Goal: Task Accomplishment & Management: Use online tool/utility

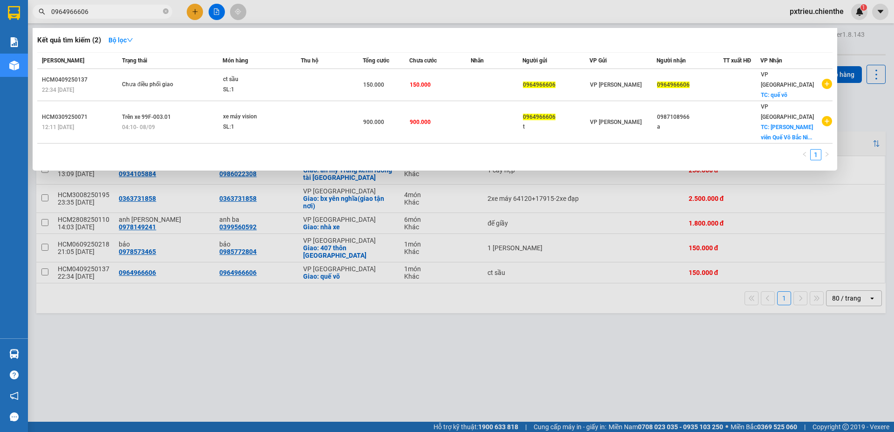
click at [521, 380] on div at bounding box center [447, 216] width 894 height 432
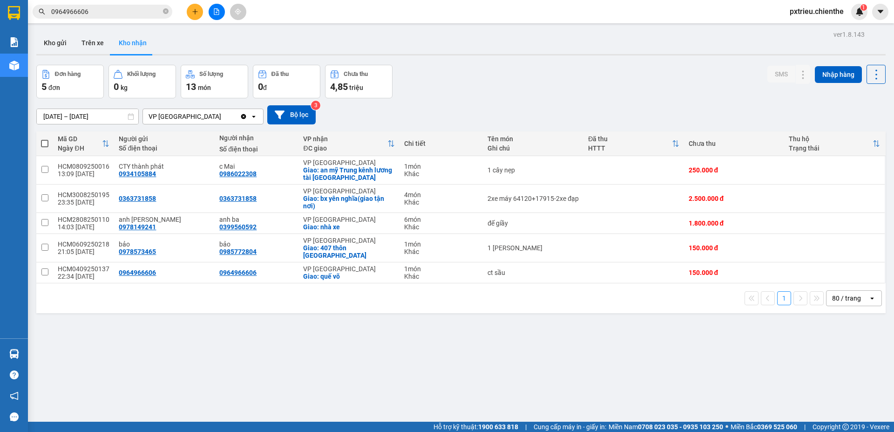
click at [327, 343] on div "ver 1.8.143 Kho gửi Trên xe Kho nhận Đơn hàng 5 đơn Khối lượng 0 kg Số lượng 13…" at bounding box center [461, 244] width 857 height 432
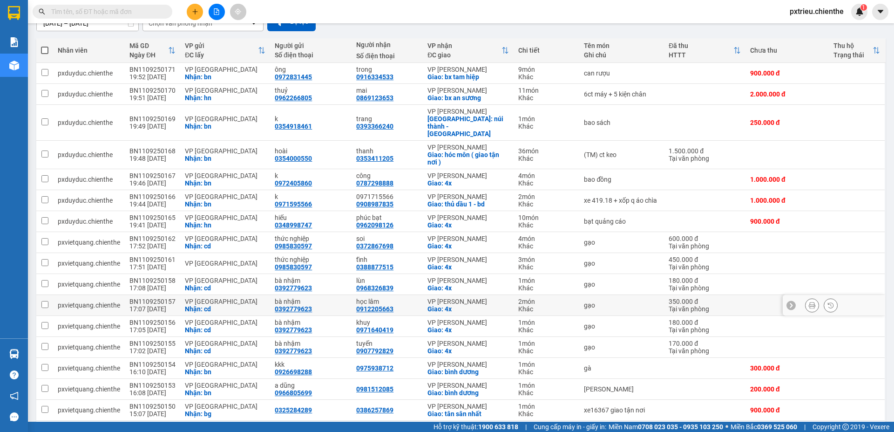
scroll to position [140, 0]
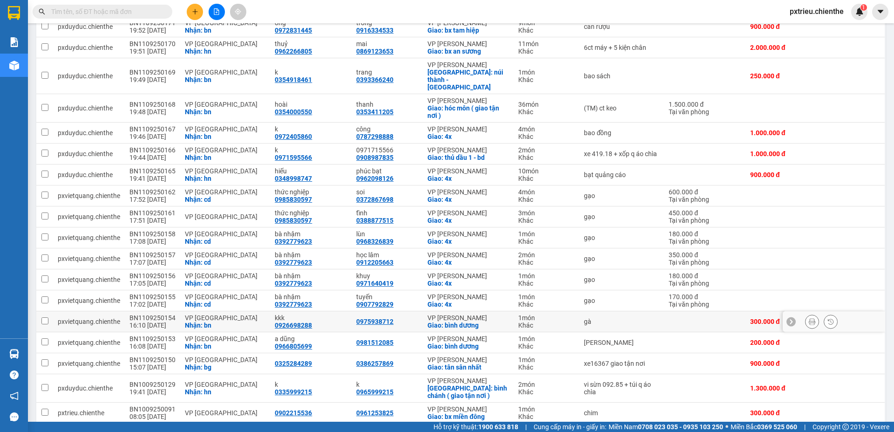
click at [206, 321] on div "Nhận: bn" at bounding box center [225, 324] width 81 height 7
checkbox input "true"
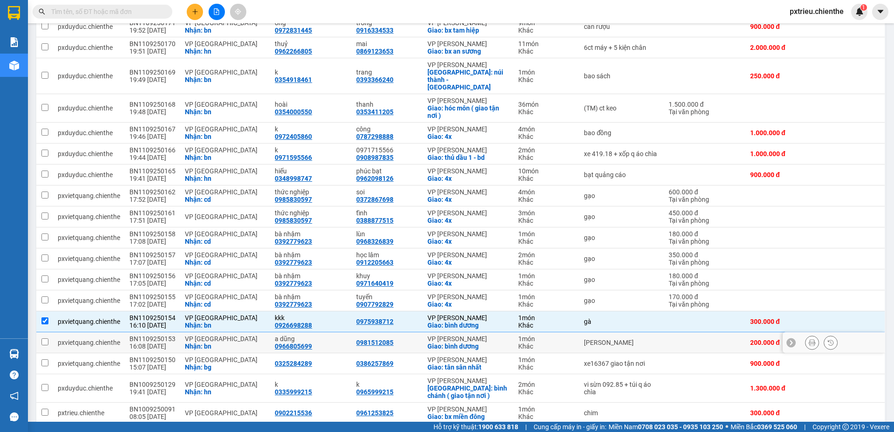
click at [180, 333] on td "VP [GEOGRAPHIC_DATA]: bn" at bounding box center [225, 342] width 90 height 21
checkbox input "true"
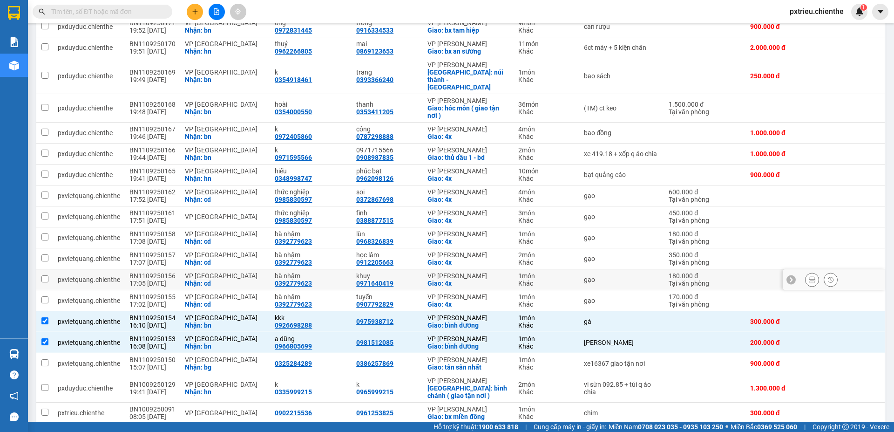
scroll to position [47, 0]
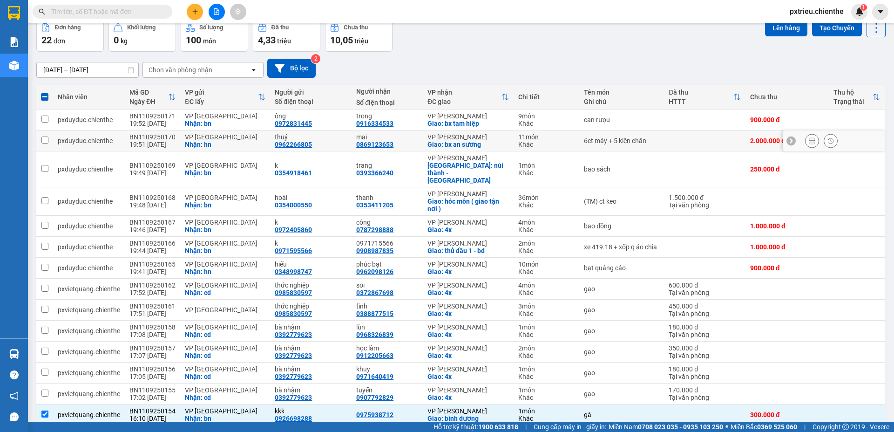
click at [206, 135] on div "VP [GEOGRAPHIC_DATA]" at bounding box center [225, 136] width 81 height 7
checkbox input "true"
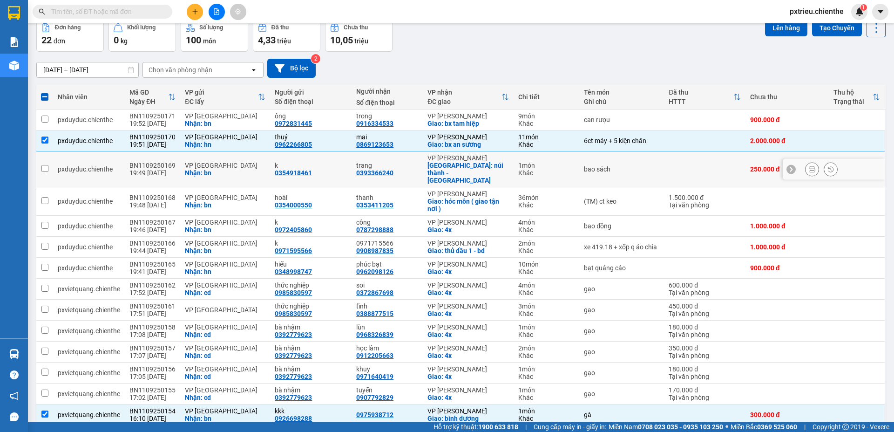
click at [162, 169] on div "19:49 11/09" at bounding box center [152, 172] width 46 height 7
checkbox input "true"
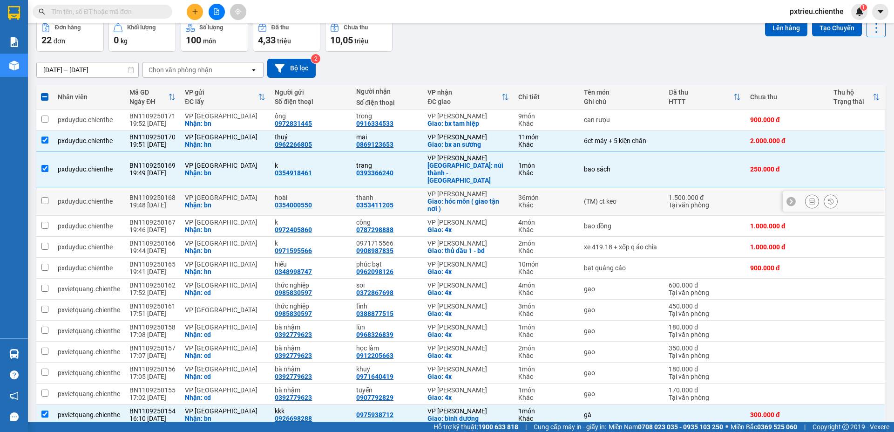
click at [163, 201] on div "19:48 11/09" at bounding box center [152, 204] width 46 height 7
checkbox input "true"
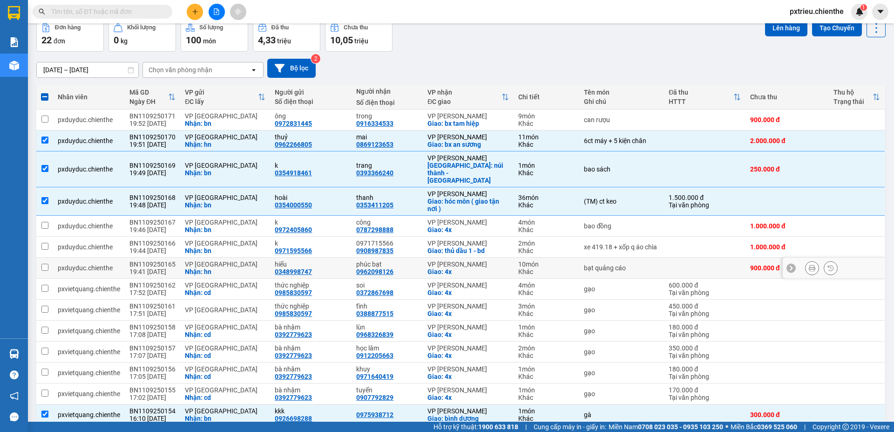
click at [162, 268] on div "19:41 11/09" at bounding box center [152, 271] width 46 height 7
checkbox input "true"
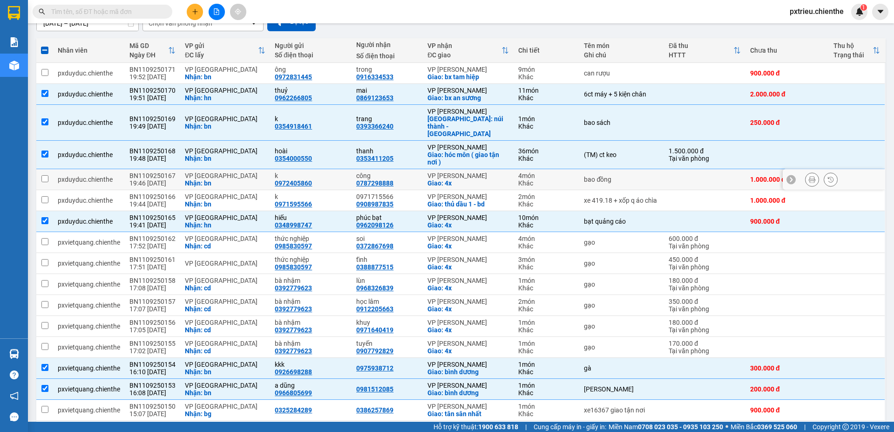
scroll to position [0, 0]
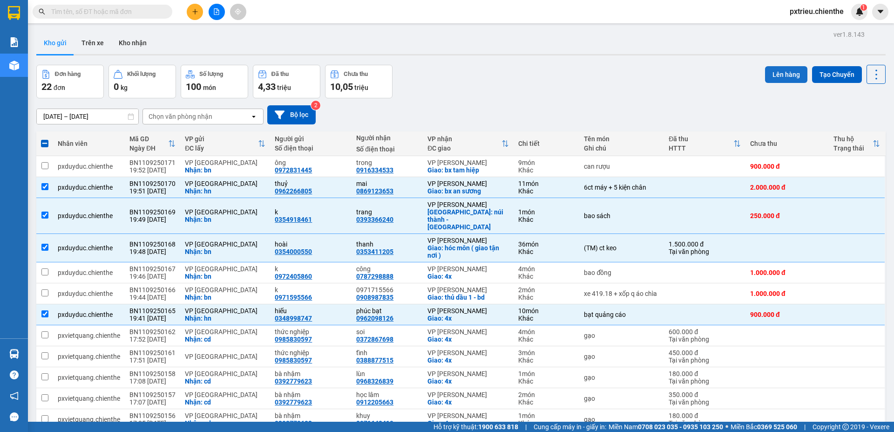
click at [782, 76] on button "Lên hàng" at bounding box center [786, 74] width 42 height 17
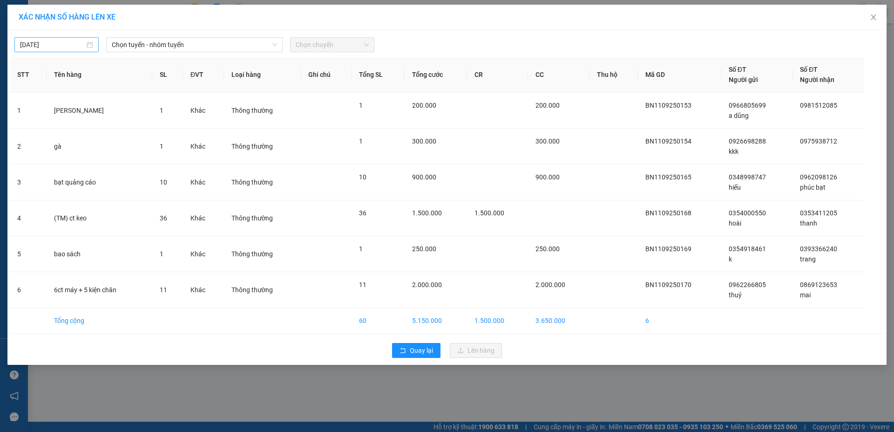
click at [87, 44] on div "[DATE]" at bounding box center [56, 45] width 73 height 10
click at [111, 112] on div "12" at bounding box center [112, 112] width 11 height 11
type input "12/09/2025"
click at [232, 44] on span "Chọn tuyến - nhóm tuyến" at bounding box center [194, 45] width 165 height 14
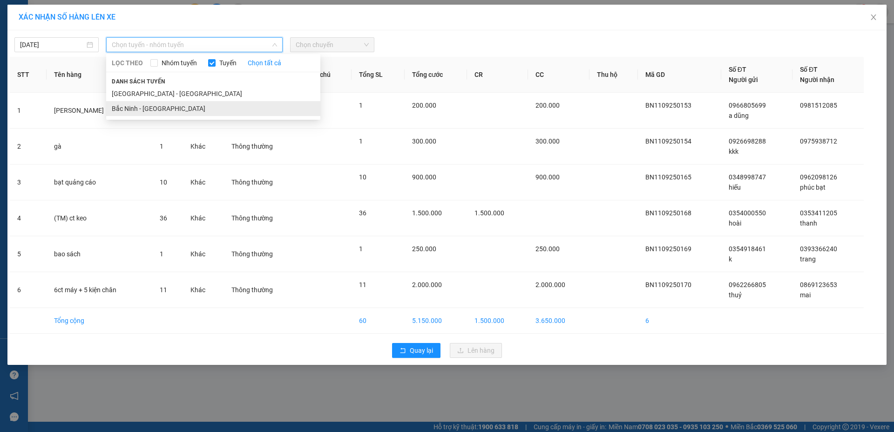
click at [147, 108] on li "Bắc Ninh - Hồ Chí Minh" at bounding box center [213, 108] width 214 height 15
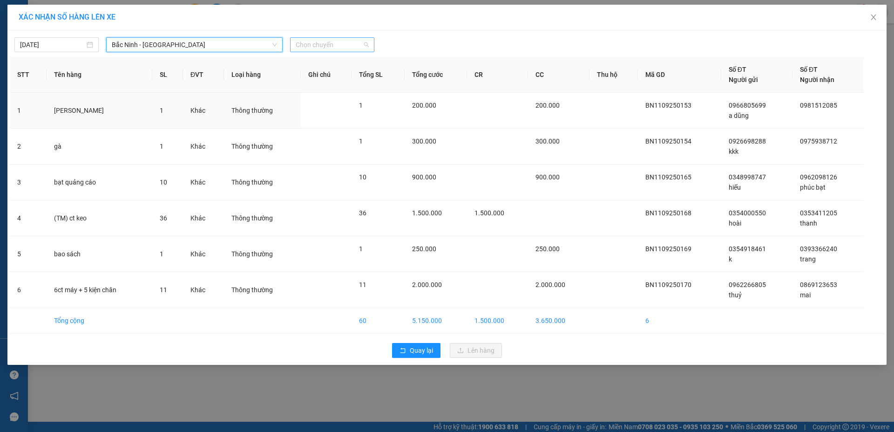
click at [327, 43] on span "Chọn chuyến" at bounding box center [332, 45] width 73 height 14
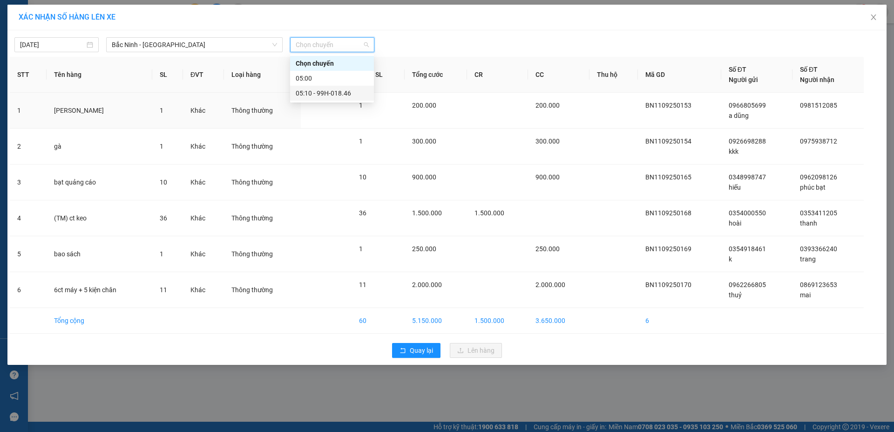
click at [332, 88] on div "05:10 - 99H-018.46" at bounding box center [332, 93] width 73 height 10
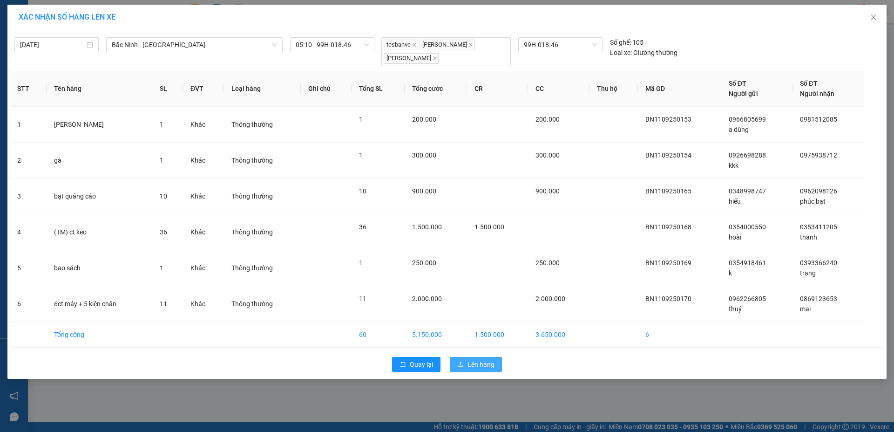
click at [474, 361] on span "Lên hàng" at bounding box center [480, 364] width 27 height 10
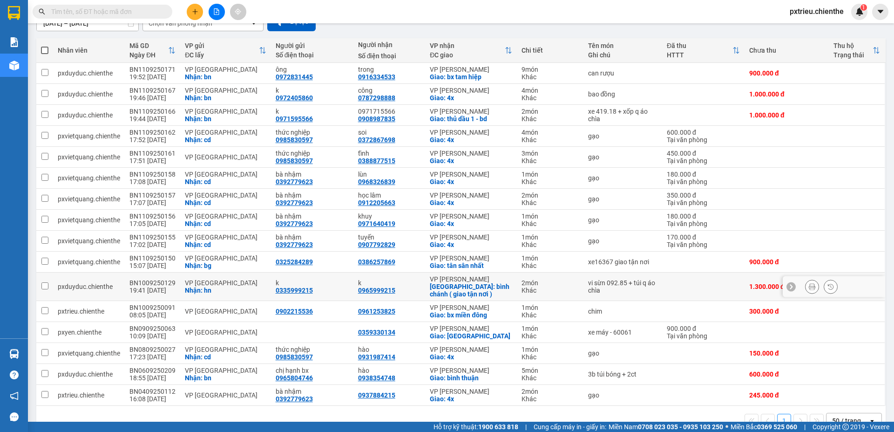
scroll to position [115, 0]
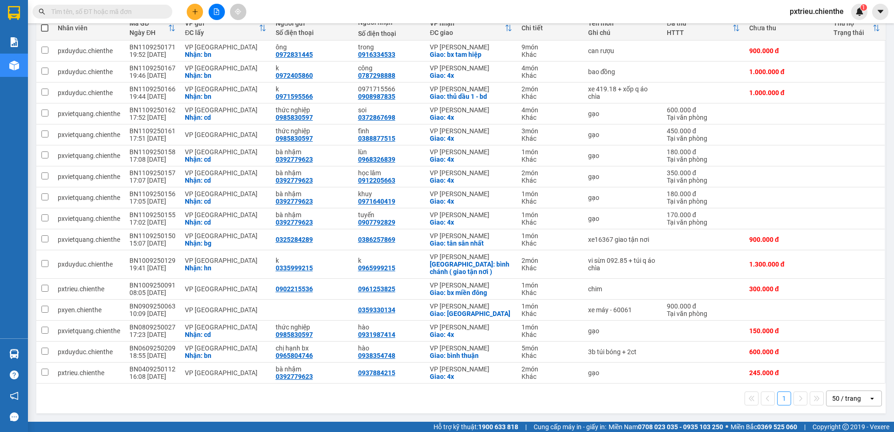
drag, startPoint x: 115, startPoint y: 1, endPoint x: 218, endPoint y: 10, distance: 104.2
click at [218, 10] on icon "file-add" at bounding box center [216, 11] width 5 height 7
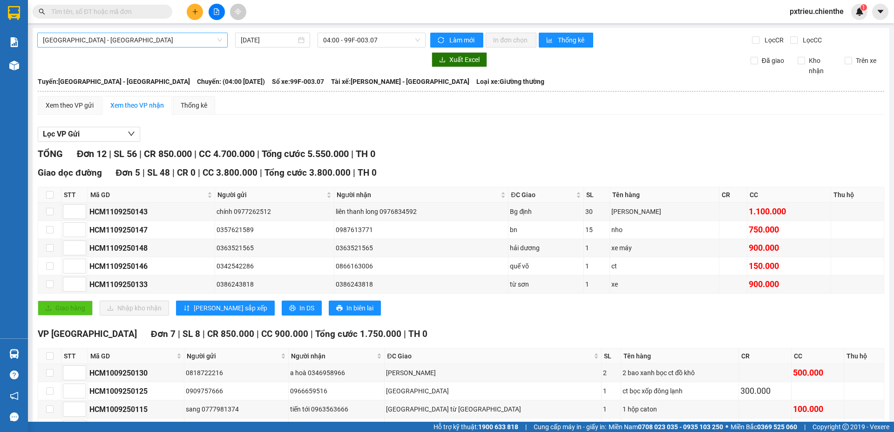
click at [153, 34] on span "[GEOGRAPHIC_DATA] - [GEOGRAPHIC_DATA]" at bounding box center [132, 40] width 179 height 14
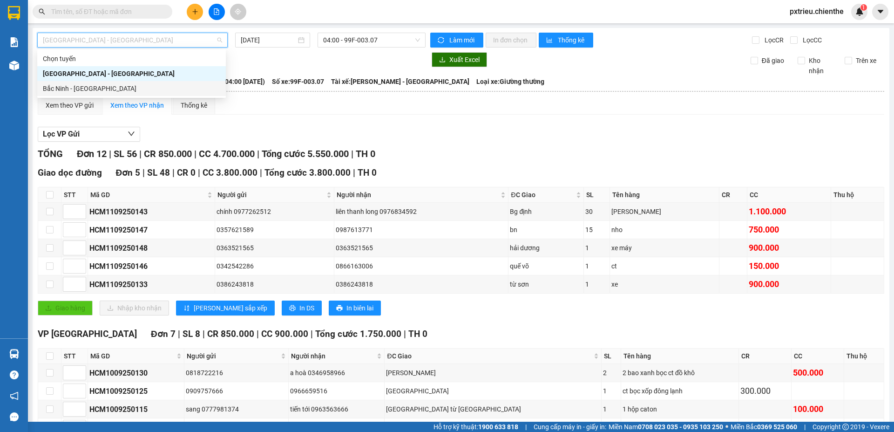
click at [81, 89] on div "Bắc Ninh - Hồ Chí Minh" at bounding box center [131, 88] width 177 height 10
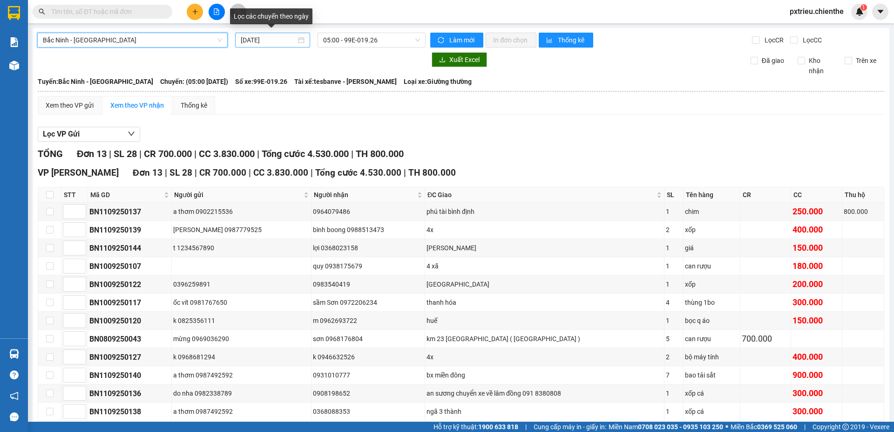
click at [299, 41] on div "[DATE]" at bounding box center [273, 40] width 64 height 10
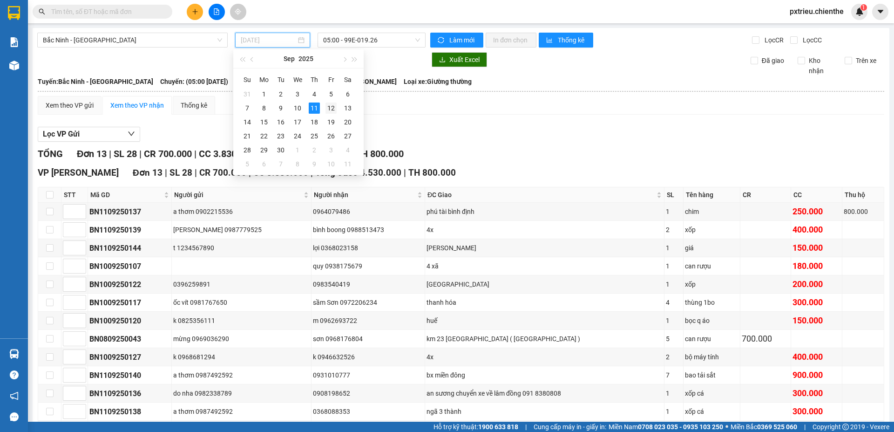
click at [329, 109] on div "12" at bounding box center [330, 107] width 11 height 11
type input "12/09/2025"
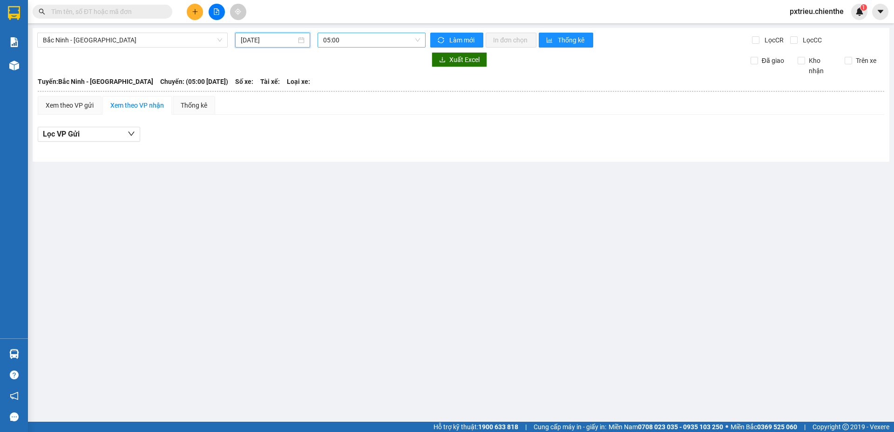
click at [397, 40] on span "05:00" at bounding box center [371, 40] width 97 height 14
click at [373, 89] on div "05:10 - 99H-018.46" at bounding box center [359, 88] width 73 height 10
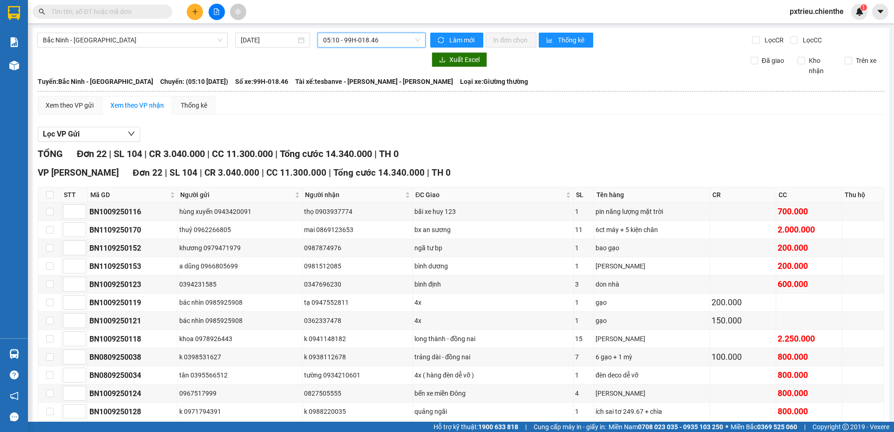
scroll to position [229, 0]
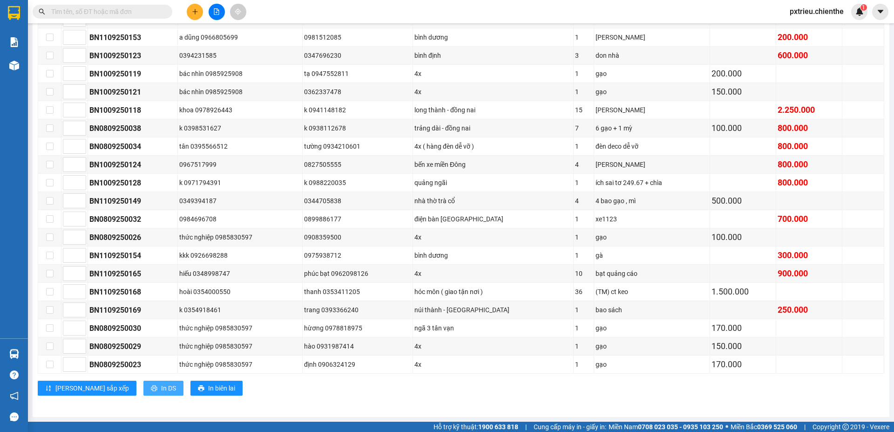
click at [161, 389] on span "In DS" at bounding box center [168, 388] width 15 height 10
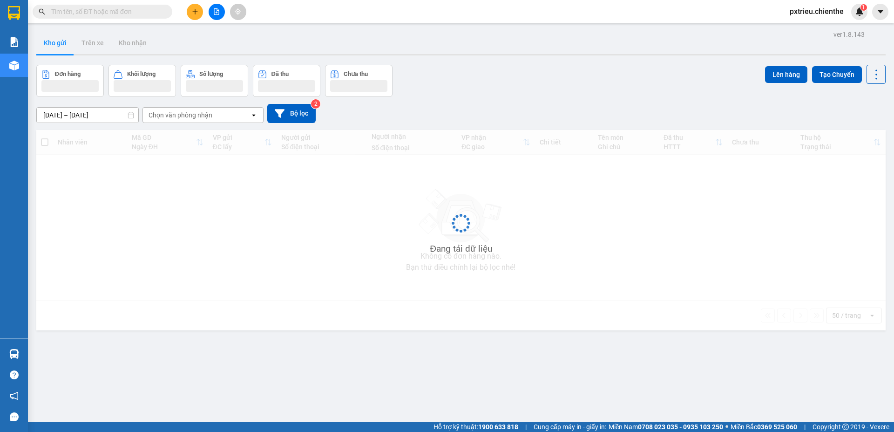
click at [115, 16] on input "text" at bounding box center [106, 12] width 110 height 10
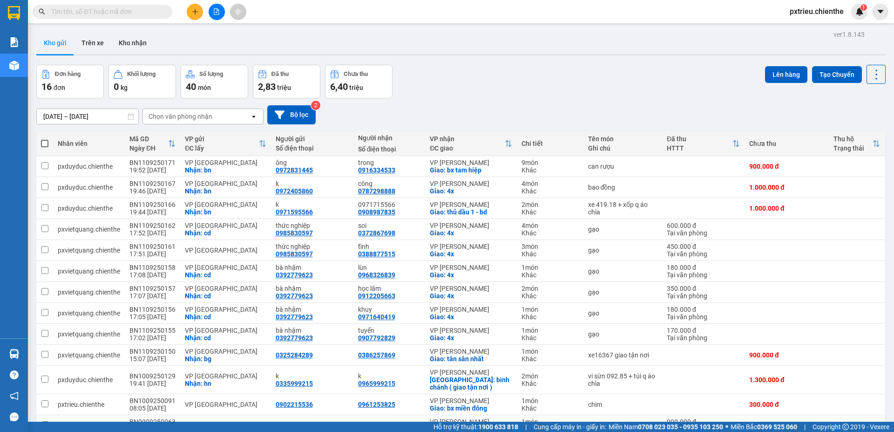
paste input "0986384841"
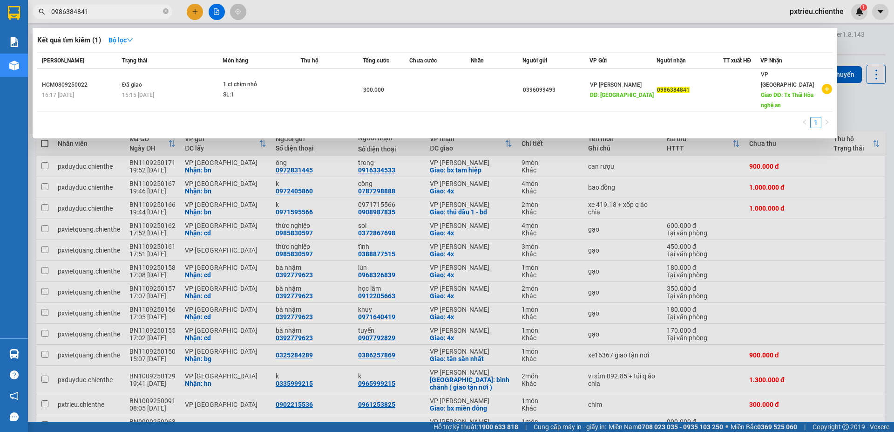
type input "0986384841"
